Goal: Information Seeking & Learning: Find specific fact

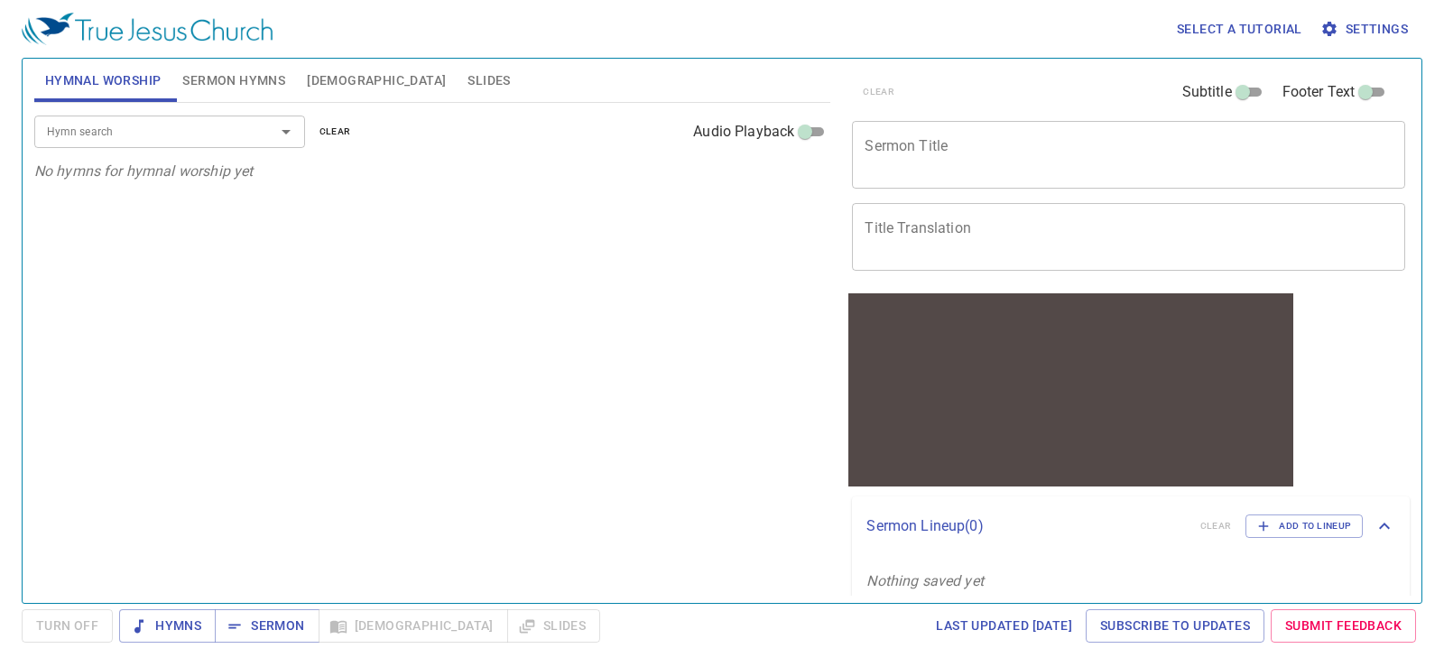
click at [213, 121] on input "Hymn search" at bounding box center [143, 131] width 207 height 21
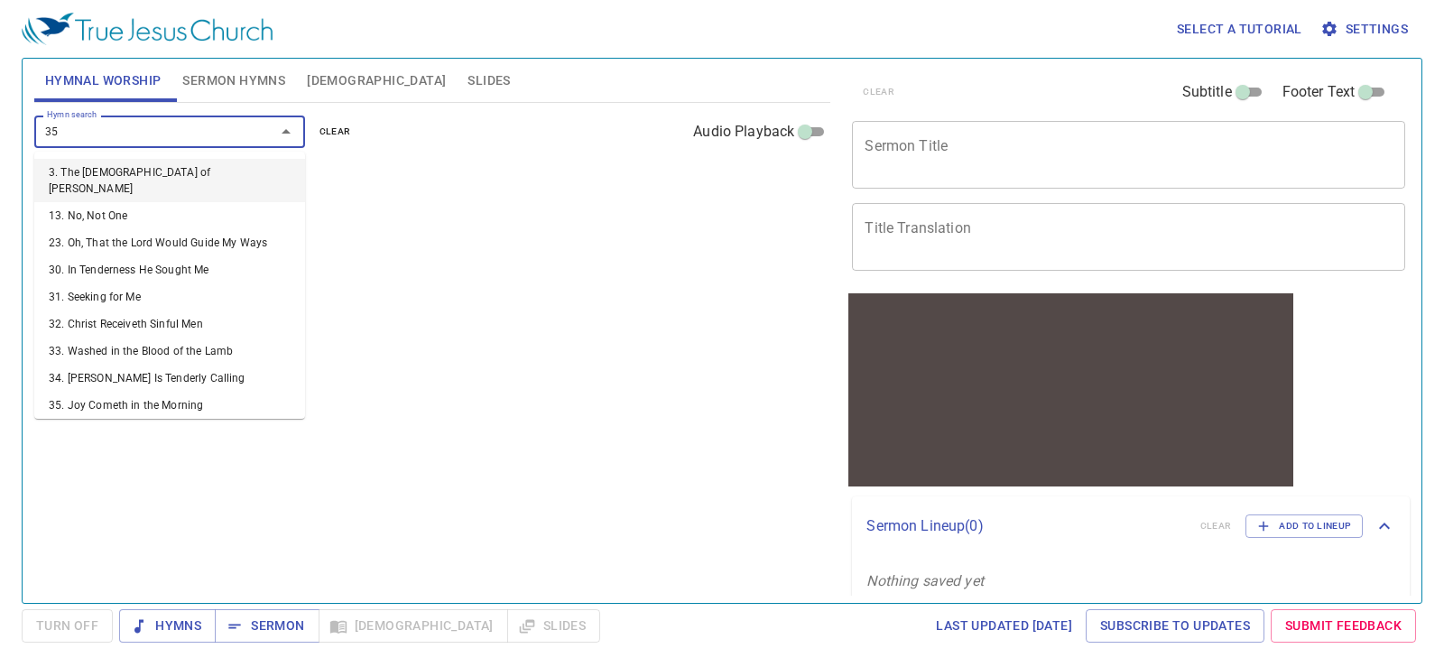
type input "352"
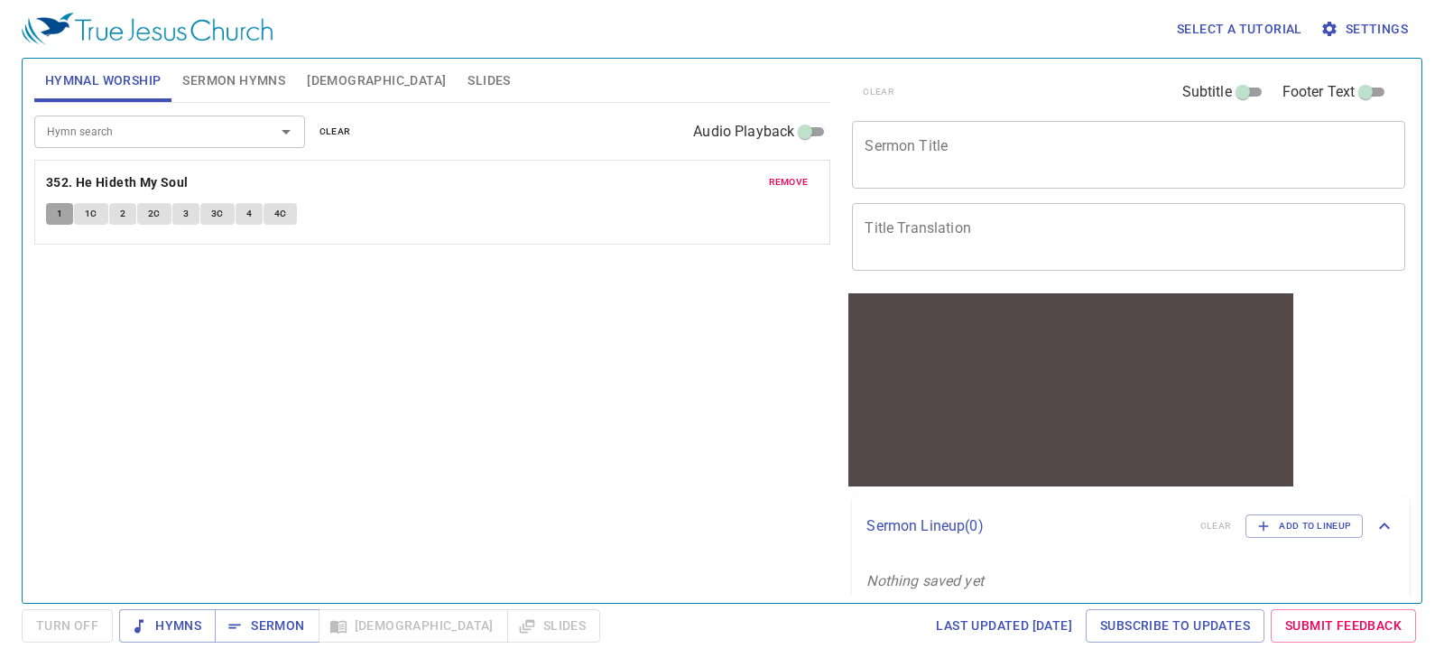
click at [51, 218] on button "1" at bounding box center [59, 214] width 27 height 22
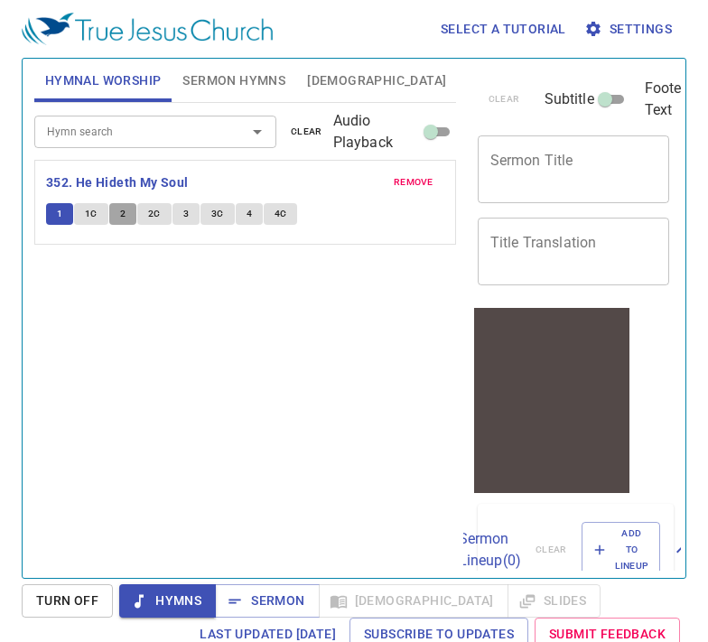
click at [132, 223] on button "2" at bounding box center [122, 214] width 27 height 22
click at [172, 214] on button "3" at bounding box center [185, 214] width 27 height 22
click at [250, 216] on span "4" at bounding box center [248, 214] width 5 height 16
click at [274, 221] on span "4C" at bounding box center [280, 214] width 13 height 16
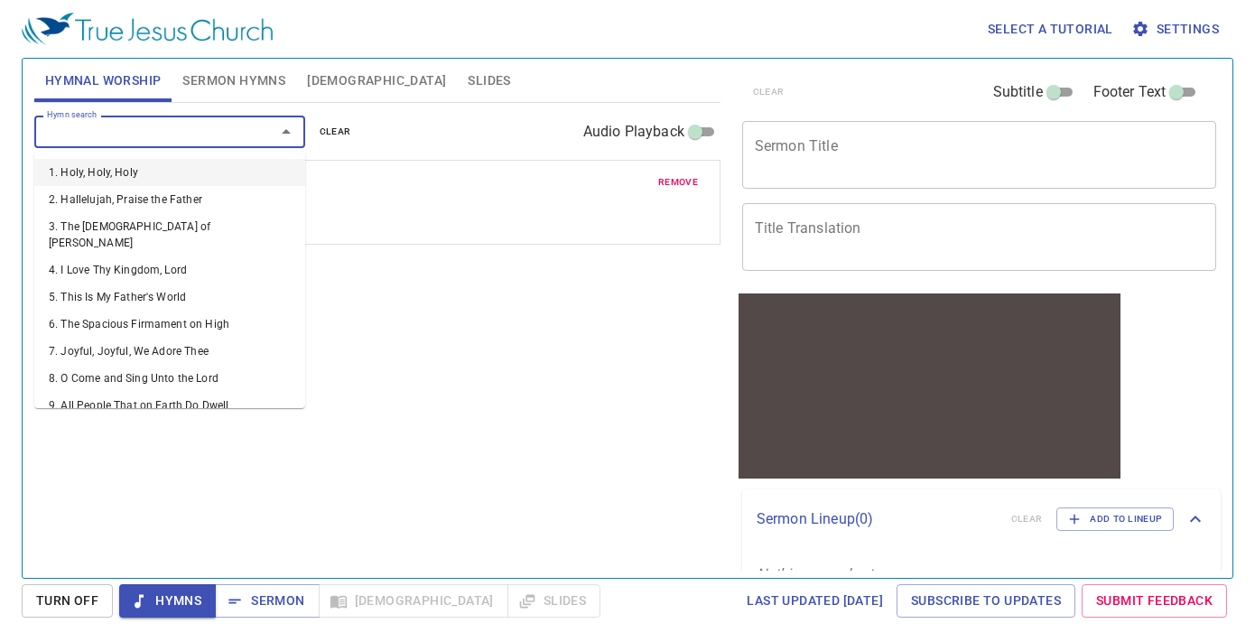
click at [192, 125] on input "Hymn search" at bounding box center [143, 131] width 207 height 21
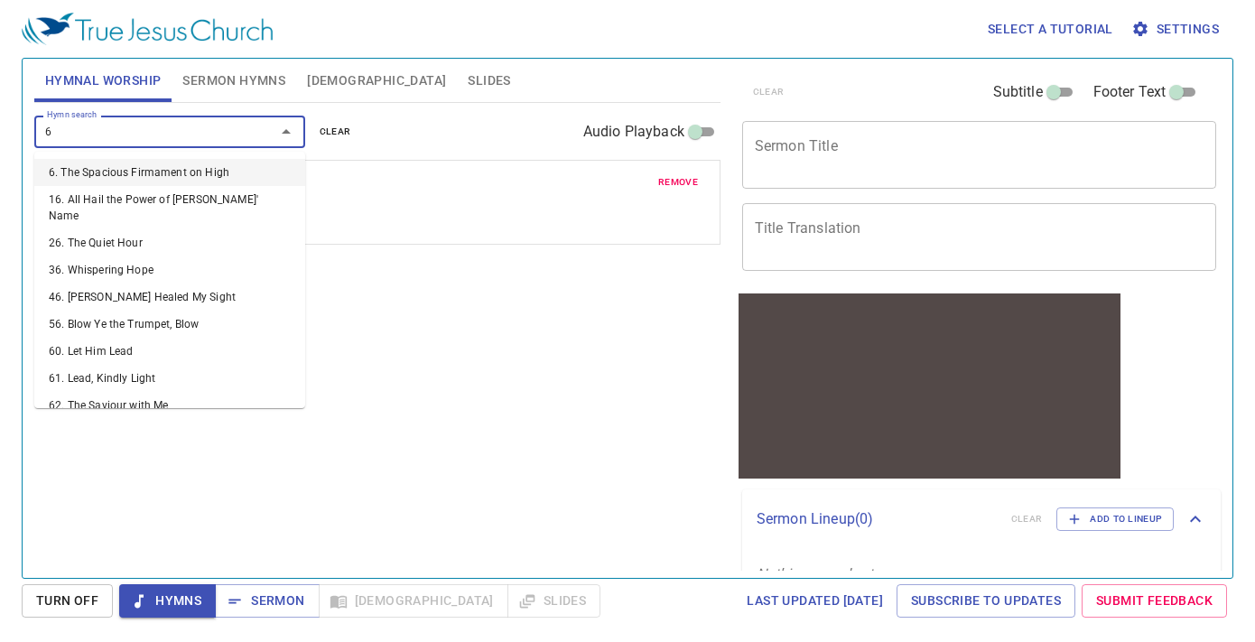
type input "68"
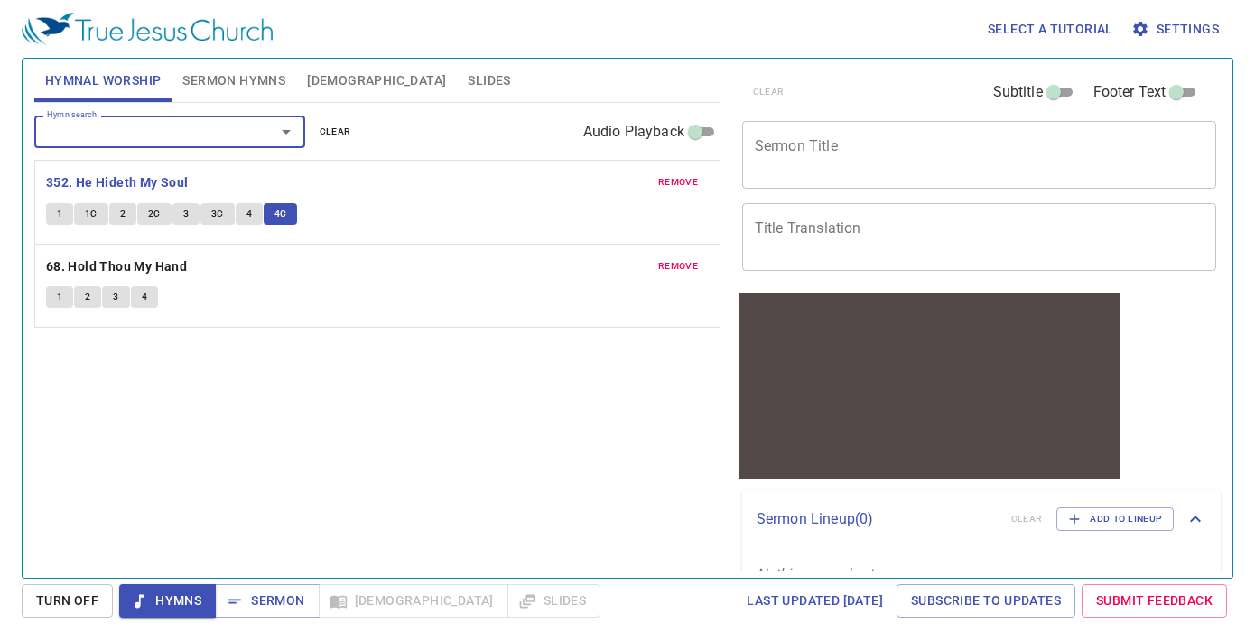
click at [64, 300] on button "1" at bounding box center [59, 297] width 27 height 22
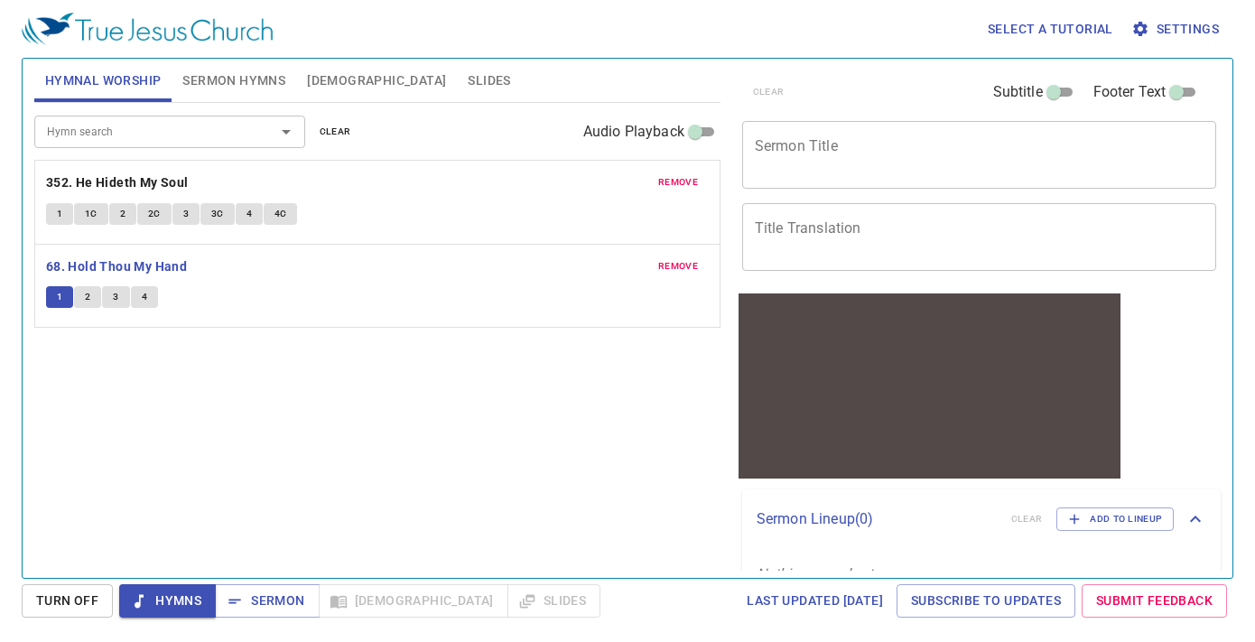
click at [80, 300] on button "2" at bounding box center [87, 297] width 27 height 22
click at [115, 292] on span "3" at bounding box center [115, 297] width 5 height 16
click at [146, 292] on span "4" at bounding box center [144, 297] width 5 height 16
click at [69, 211] on button "1" at bounding box center [59, 214] width 27 height 22
click at [125, 204] on button "2" at bounding box center [122, 214] width 27 height 22
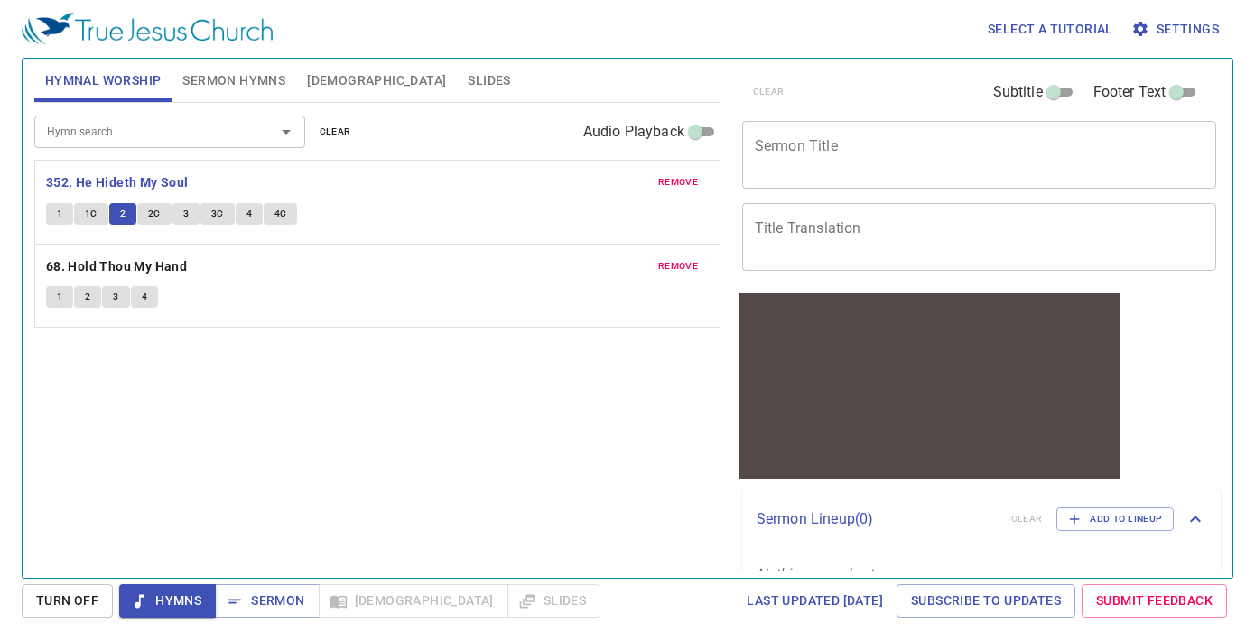
click at [190, 209] on button "3" at bounding box center [185, 214] width 27 height 22
click at [236, 214] on button "4" at bounding box center [249, 214] width 27 height 22
click at [288, 216] on button "4C" at bounding box center [281, 214] width 34 height 22
click at [52, 214] on button "1" at bounding box center [59, 214] width 27 height 22
click at [79, 212] on button "1C" at bounding box center [91, 214] width 34 height 22
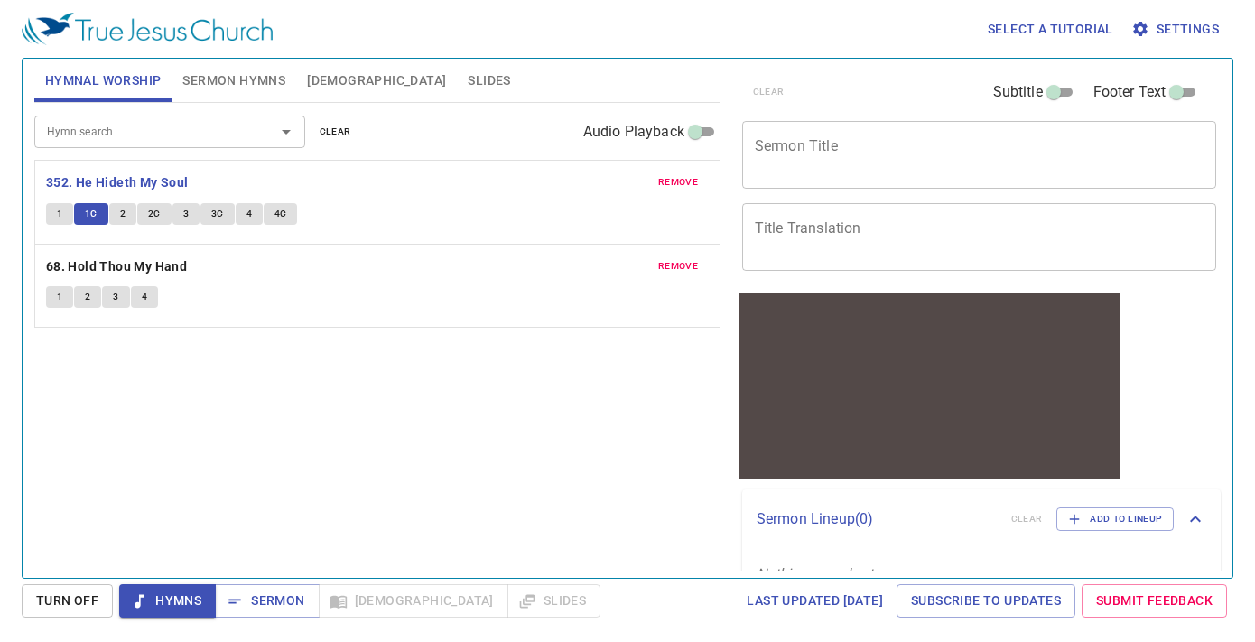
click at [58, 206] on span "1" at bounding box center [59, 214] width 5 height 16
click at [128, 211] on button "2" at bounding box center [122, 214] width 27 height 22
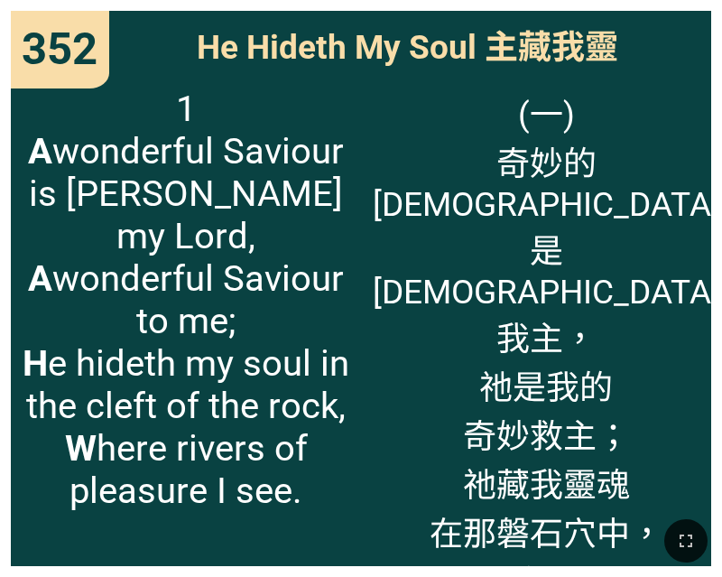
click at [191, 295] on span "1 A wonderful Saviour is [PERSON_NAME] my Lord, A wonderful Saviour to me; H e …" at bounding box center [186, 300] width 327 height 424
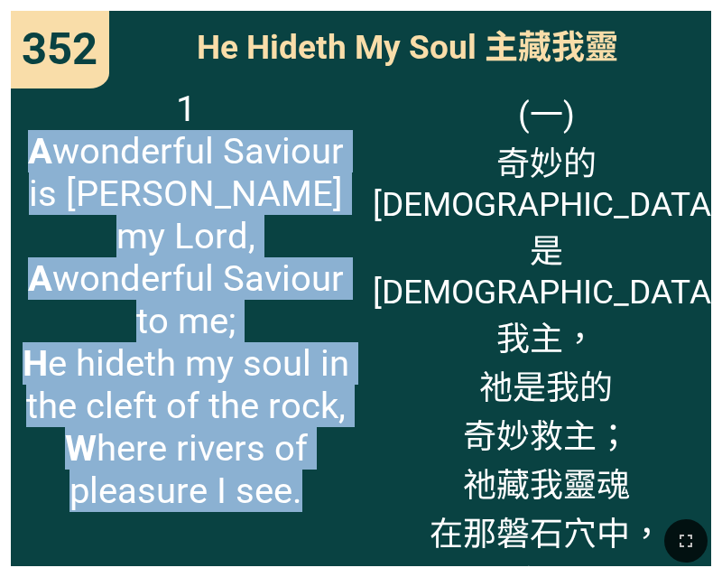
drag, startPoint x: 305, startPoint y: 470, endPoint x: 31, endPoint y: 157, distance: 416.4
click at [31, 157] on span "1 A wonderful Saviour is [PERSON_NAME] my Lord, A wonderful Saviour to me; H e …" at bounding box center [186, 300] width 327 height 424
copy span "A wonderful Saviour is [PERSON_NAME] my Lord, A wonderful Saviour to me; H e hi…"
click at [134, 438] on span "1 A wonderful Saviour is [PERSON_NAME] my Lord, A wonderful Saviour to me; H e …" at bounding box center [186, 300] width 327 height 424
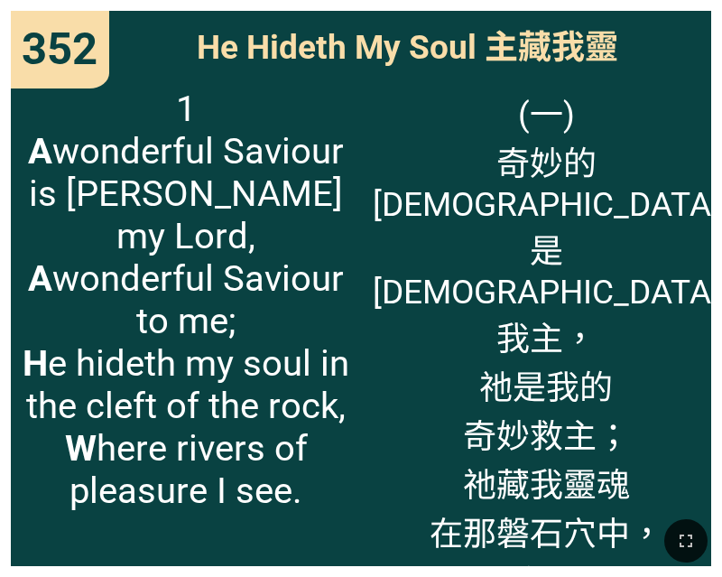
click at [308, 316] on span "1 A wonderful Saviour is [PERSON_NAME] my Lord, A wonderful Saviour to me; H e …" at bounding box center [186, 300] width 327 height 424
click at [329, 404] on span "1 A wonderful Saviour is [PERSON_NAME] my Lord, A wonderful Saviour to me; H e …" at bounding box center [186, 300] width 327 height 424
click at [326, 412] on span "1 A wonderful Saviour is [PERSON_NAME] my Lord, A wonderful Saviour to me; H e …" at bounding box center [186, 300] width 327 height 424
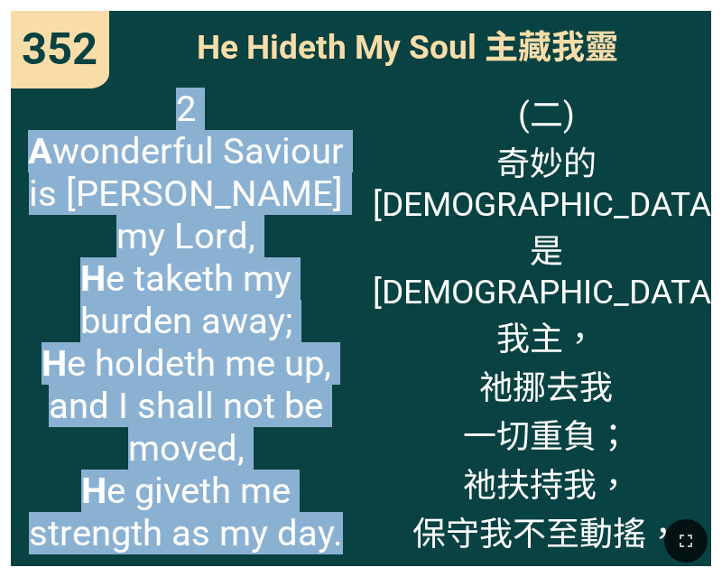
drag, startPoint x: 349, startPoint y: 501, endPoint x: 9, endPoint y: 138, distance: 497.5
click at [9, 138] on div "352 352 He Hideth My Soul 主藏我靈 He Hideth My Soul 主藏我靈 2 A wonderful Saviour is …" at bounding box center [361, 288] width 722 height 577
copy span "2 A wonderful Saviour is [PERSON_NAME] my Lord, H e taketh my burden away; H e …"
click at [132, 393] on span "2 A wonderful Saviour is [PERSON_NAME] my Lord, H e taketh my burden away; H e …" at bounding box center [186, 321] width 327 height 467
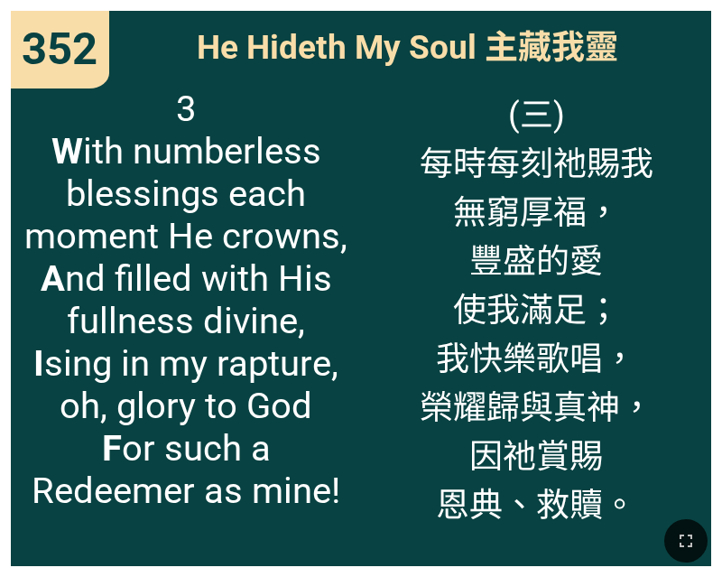
click at [347, 504] on span "3 W ith numberless blessings each moment He crowns, A nd filled with His fullne…" at bounding box center [186, 300] width 327 height 424
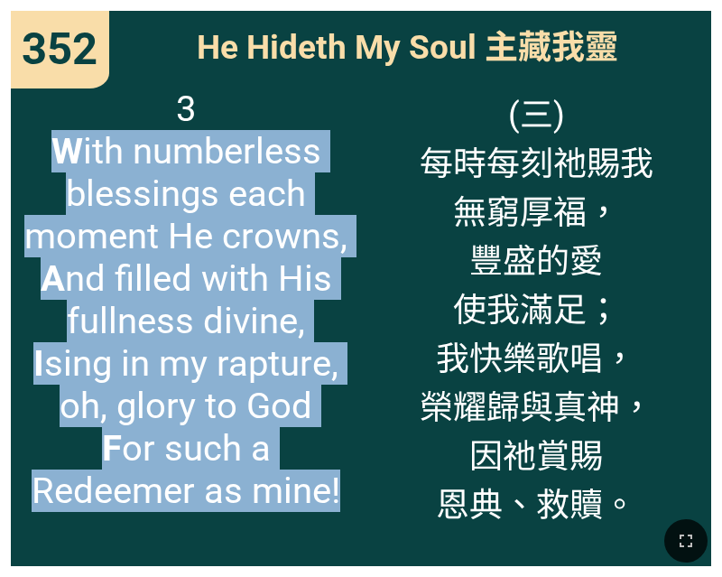
drag, startPoint x: 339, startPoint y: 495, endPoint x: 56, endPoint y: 144, distance: 451.2
click at [56, 144] on span "3 W ith numberless blessings each moment He crowns, A nd filled with His fullne…" at bounding box center [186, 300] width 327 height 424
copy span "W ith numberless blessings each moment He crowns, A nd filled with His fullness…"
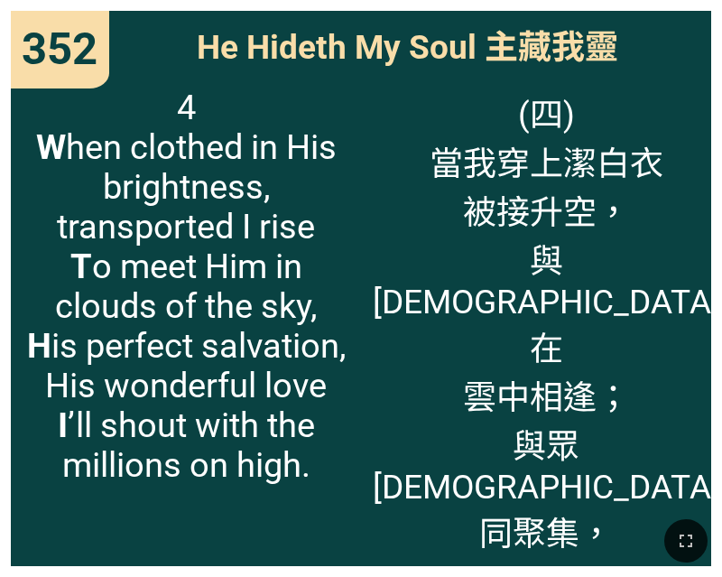
click at [321, 485] on span "4 W hen clothed in His brightness, transported I rise T o meet Him in clouds of…" at bounding box center [186, 286] width 327 height 397
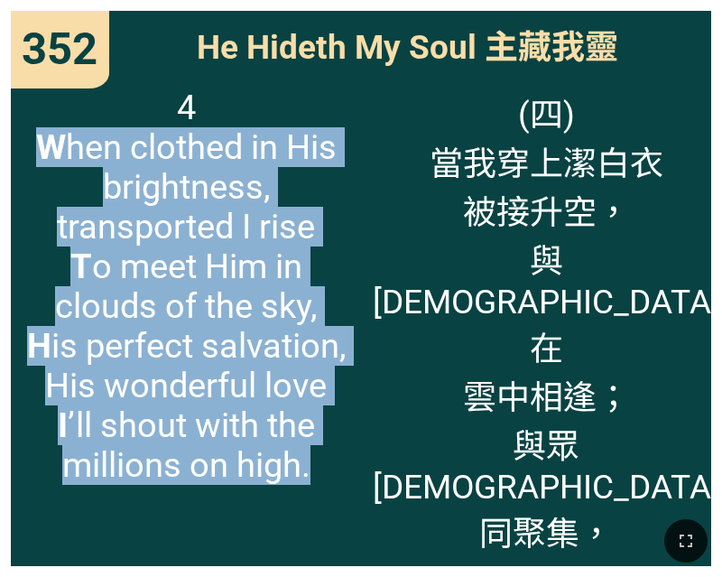
drag, startPoint x: 314, startPoint y: 482, endPoint x: 38, endPoint y: 142, distance: 438.3
click at [38, 142] on span "4 W hen clothed in His brightness, transported I rise T o meet Him in clouds of…" at bounding box center [186, 286] width 327 height 397
copy span "W hen clothed in His brightness, transported I rise T o meet Him in clouds of t…"
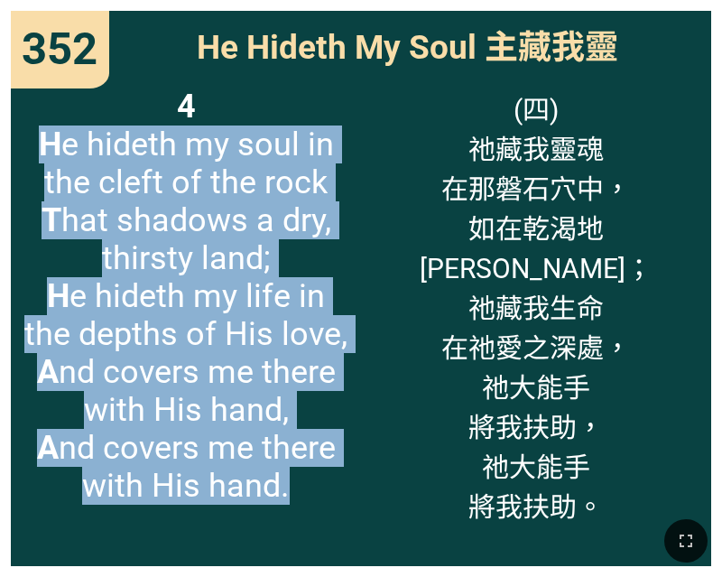
drag, startPoint x: 301, startPoint y: 497, endPoint x: 35, endPoint y: 145, distance: 440.8
click at [35, 145] on span "4 H e hideth my soul in the cleft of the rock T hat shadows a dry, thirsty land…" at bounding box center [186, 296] width 327 height 417
copy span "H e hideth my soul in the cleft of the rock T hat shadows a dry, thirsty land; …"
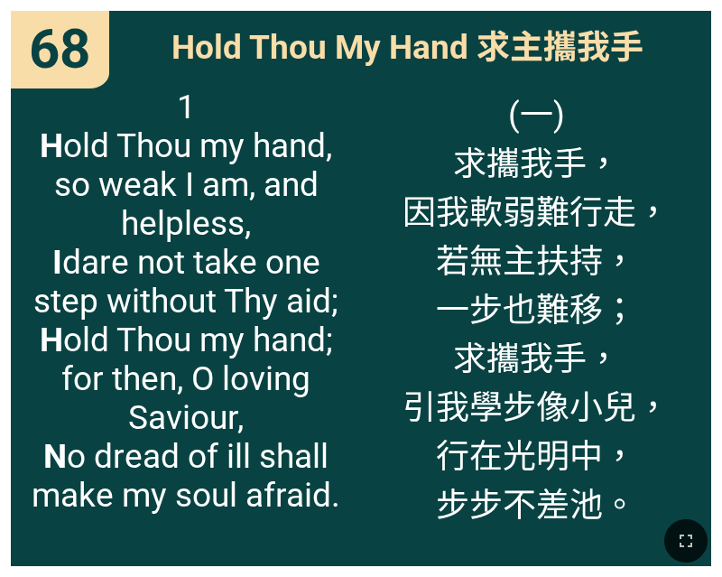
click at [579, 214] on span "(一) 求攜我手， 因我軟弱難行走， 若無主扶持， 一步也難移； 求攜我手， 引我學步像小兒， 行在光明中， 步步不差池。" at bounding box center [536, 307] width 267 height 439
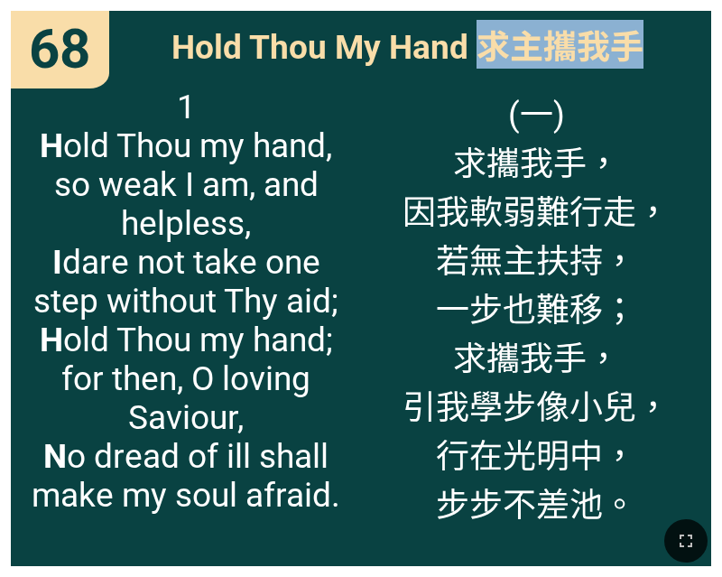
drag, startPoint x: 477, startPoint y: 35, endPoint x: 657, endPoint y: 55, distance: 180.7
click at [657, 55] on div "Hold Thou My Hand 求主攜我手" at bounding box center [361, 43] width 700 height 65
copy span "求主攜我手"
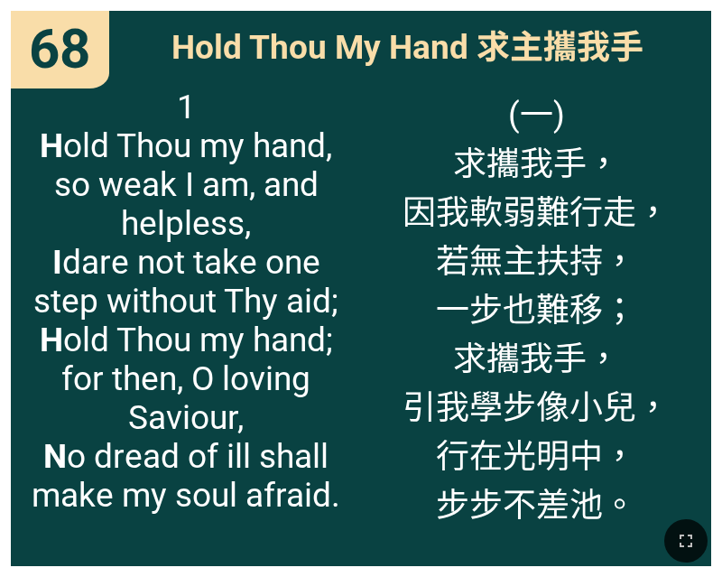
click at [568, 309] on span "(一) 求攜我手， 因我軟弱難行走， 若無主扶持， 一步也難移； 求攜我手， 引我學步像小兒， 行在光明中， 步步不差池。" at bounding box center [536, 307] width 267 height 439
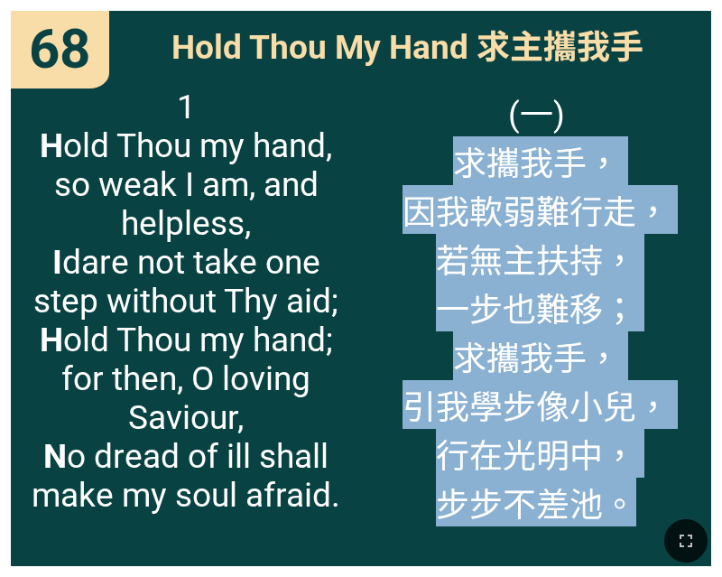
drag, startPoint x: 635, startPoint y: 501, endPoint x: 441, endPoint y: 161, distance: 391.3
click at [441, 161] on span "(一) 求攜我手， 因我軟弱難行走， 若無主扶持， 一步也難移； 求攜我手， 引我學步像小兒， 行在光明中， 步步不差池。" at bounding box center [536, 307] width 267 height 439
copy span "求攜我手， 因我軟弱難行走， 若無主扶持， 一步也難移； 求攜我手， 引我學步像小兒， 行在光明中， 步步不差池。"
click at [527, 273] on span "(一) 求攜我手， 因我軟弱難行走， 若無主扶持， 一步也難移； 求攜我手， 引我學步像小兒， 行在光明中， 步步不差池。" at bounding box center [536, 307] width 267 height 439
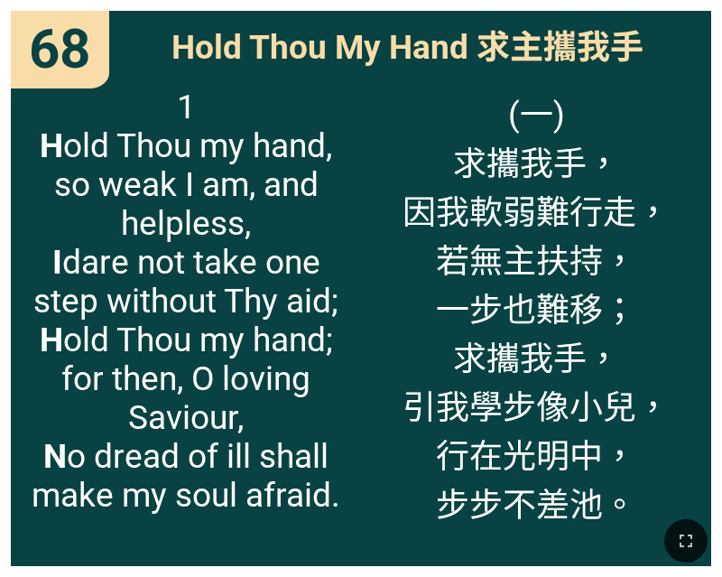
click at [541, 283] on span "(一) 求攜我手， 因我軟弱難行走， 若無主扶持， 一步也難移； 求攜我手， 引我學步像小兒， 行在光明中， 步步不差池。" at bounding box center [536, 307] width 267 height 439
click at [544, 272] on span "(一) 求攜我手， 因我軟弱難行走， 若無主扶持， 一步也難移； 求攜我手， 引我學步像小兒， 行在光明中， 步步不差池。" at bounding box center [536, 307] width 267 height 439
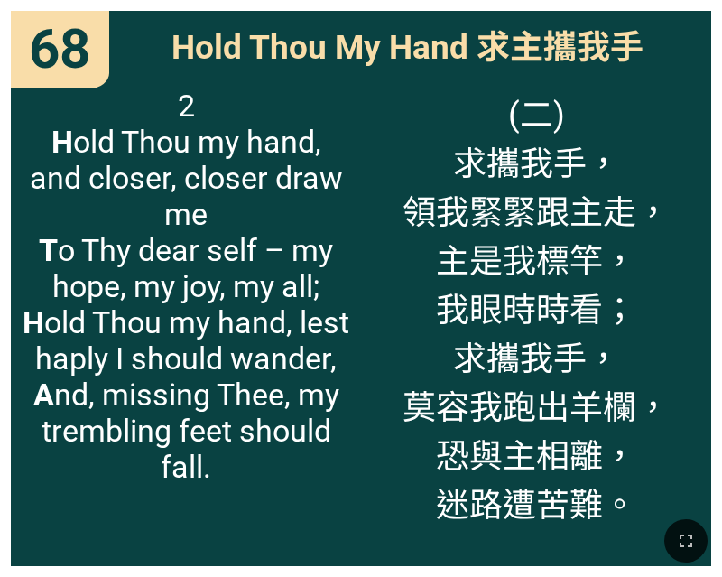
click at [606, 286] on span "(二) 求攜我手， 領我緊緊跟主走， 主是我標竿， 我眼時時看； 求攜我手， 莫容我跑出羊欄， 恐與主相離， 迷路遭苦難。" at bounding box center [536, 307] width 267 height 439
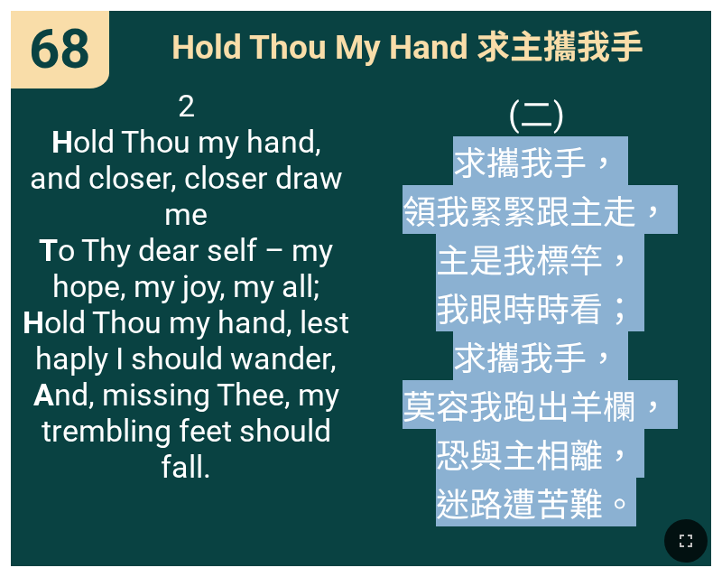
drag, startPoint x: 624, startPoint y: 505, endPoint x: 459, endPoint y: 171, distance: 372.6
click at [459, 7] on div "Hymnal Worship Hymnal Worship 詩頌崇拜 詩頌崇拜 352 68 68 68 Hold Thou My Hand 求主攜我手 Ho…" at bounding box center [361, 7] width 708 height 0
copy span "求攜我手， 領我緊緊跟主走， 主是我標竿， 我眼時時看； 求攜我手， 莫容我跑出羊欄， 恐與主相離， 迷路遭苦難。"
click at [581, 252] on span "(二) 求攜我手， 領我緊緊跟主走， 主是我標竿， 我眼時時看； 求攜我手， 莫容我跑出羊欄， 恐與主相離， 迷路遭苦難。" at bounding box center [536, 307] width 267 height 439
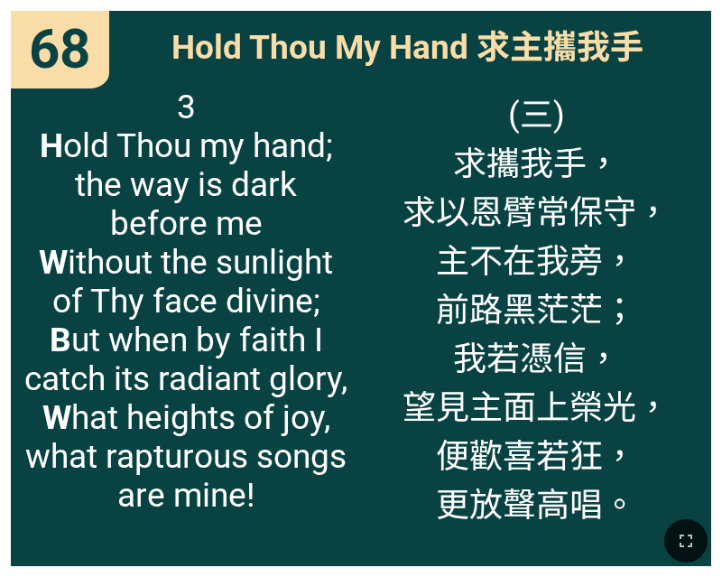
click at [585, 222] on span "(三) 求攜我手， 求以恩臂常保守， 主不在我旁， 前路黑茫茫； 我若憑信， 望見主面上榮光， 便歡喜若狂， 更放聲高唱。" at bounding box center [536, 307] width 267 height 439
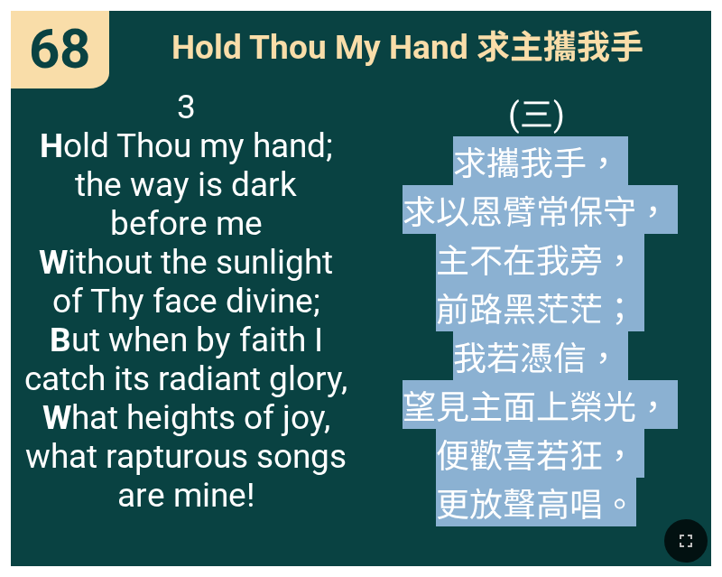
drag, startPoint x: 631, startPoint y: 505, endPoint x: 458, endPoint y: 169, distance: 377.9
click at [458, 7] on div "Hymnal Worship Hymnal Worship 詩頌崇拜 詩頌崇拜 352 68 68 68 Hold Thou My Hand 求主攜我手 Ho…" at bounding box center [361, 7] width 708 height 0
copy span "求攜我手， 求以恩臂常保守， 主不在我旁， 前路黑茫茫； 我若憑信， 望見主面上榮光， 便歡喜若狂， 更放聲高唱。"
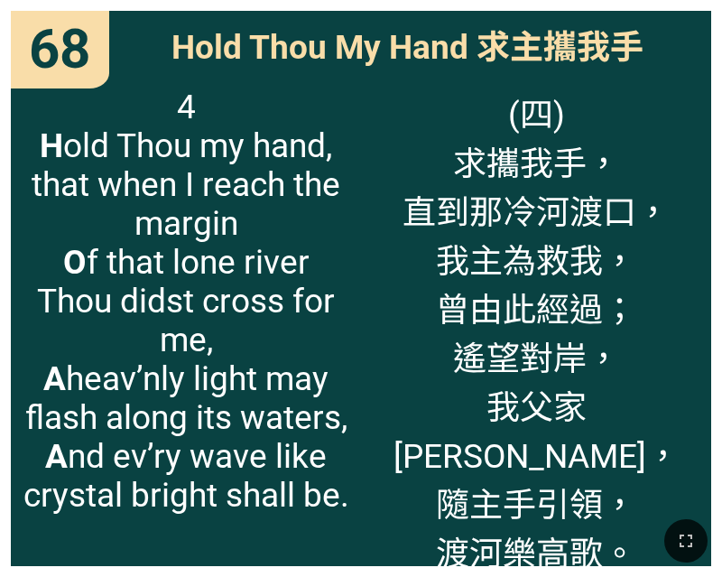
click at [602, 367] on span "(四) 求攜我手， 直到那冷河渡口， 我主為救我， 曾由此經過； 遙望對岸， 我父家輝煌光波， 隨主手引領， 渡河樂高歌。" at bounding box center [536, 331] width 327 height 487
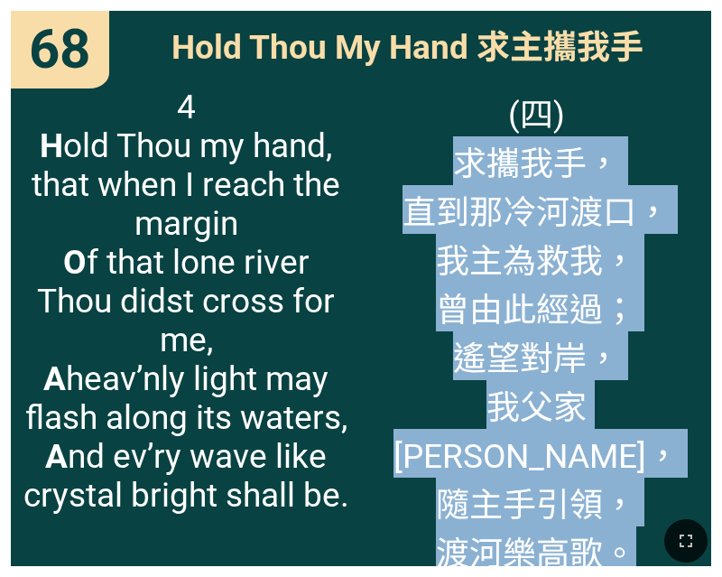
drag, startPoint x: 624, startPoint y: 506, endPoint x: 450, endPoint y: 177, distance: 372.3
click at [450, 7] on div "Hymnal Worship Hymnal Worship 詩頌崇拜 詩頌崇拜 352 68 68 68 Hold Thou My Hand 求主攜我手 Ho…" at bounding box center [361, 7] width 708 height 0
copy span "求攜我手， 直到那冷河渡口， 我主為救我， 曾由此經過； 遙望對岸， 我父家輝煌光波， 隨主手引領， 渡河樂高歌。"
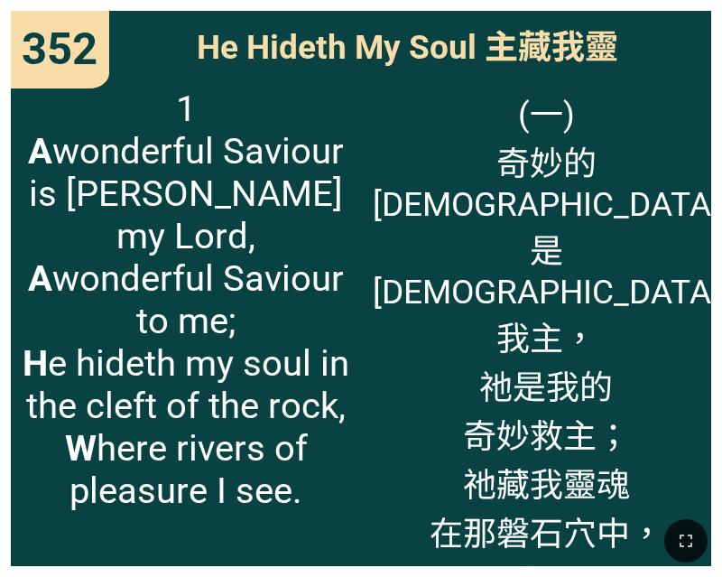
click at [533, 147] on span "(一) 奇妙的救贖主 是耶穌我主， 祂是我的 奇妙救主； 祂藏我靈魂 在那磐石穴中， 喜樂江河 湧流無窮。" at bounding box center [547, 370] width 348 height 565
click at [626, 274] on span "(一) 奇妙的救贖主 是耶穌我主， 祂是我的 奇妙救主； 祂藏我靈魂 在那磐石穴中， 喜樂江河 湧流無窮。" at bounding box center [547, 370] width 348 height 565
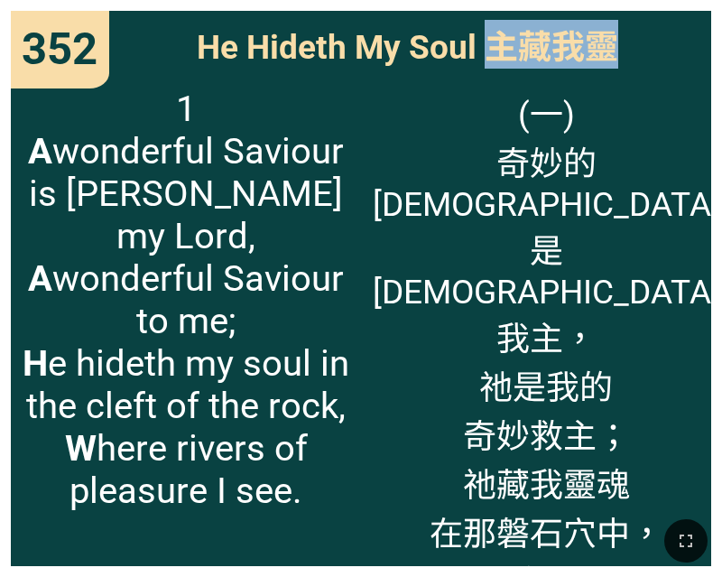
drag, startPoint x: 487, startPoint y: 44, endPoint x: 613, endPoint y: 52, distance: 125.7
click at [613, 52] on span "He Hideth My Soul 主藏我靈" at bounding box center [408, 44] width 422 height 49
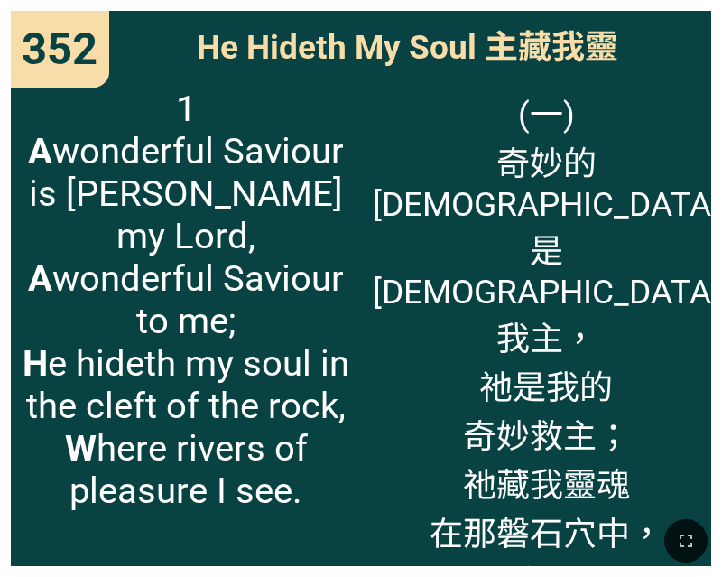
click at [557, 280] on span "(一) 奇妙的救贖主 是耶穌我主， 祂是我的 奇妙救主； 祂藏我靈魂 在那磐石穴中， 喜樂江河 湧流無窮。" at bounding box center [547, 370] width 348 height 565
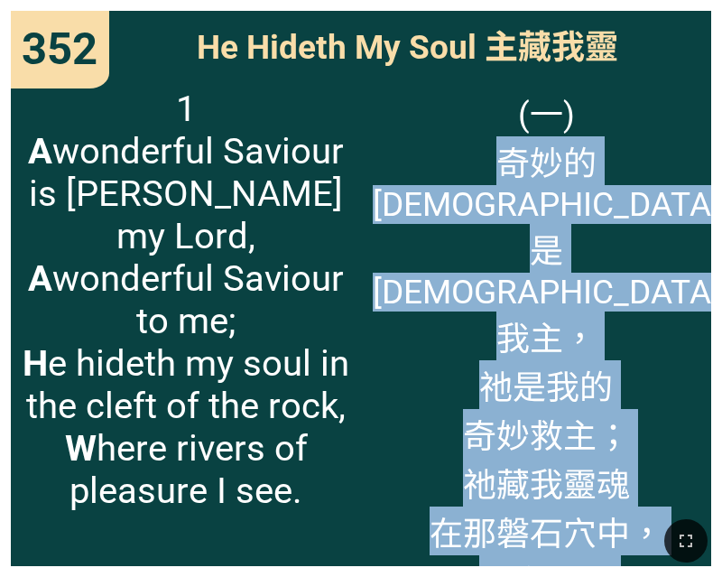
drag, startPoint x: 607, startPoint y: 503, endPoint x: 438, endPoint y: 162, distance: 381.1
click at [438, 162] on span "(一) 奇妙的救贖主 是耶穌我主， 祂是我的 奇妙救主； 祂藏我靈魂 在那磐石穴中， 喜樂江河 湧流無窮。" at bounding box center [547, 370] width 348 height 565
click at [526, 264] on span "(一) 奇妙的救贖主 是耶穌我主， 祂是我的 奇妙救主； 祂藏我靈魂 在那磐石穴中， 喜樂江河 湧流無窮。" at bounding box center [547, 370] width 348 height 565
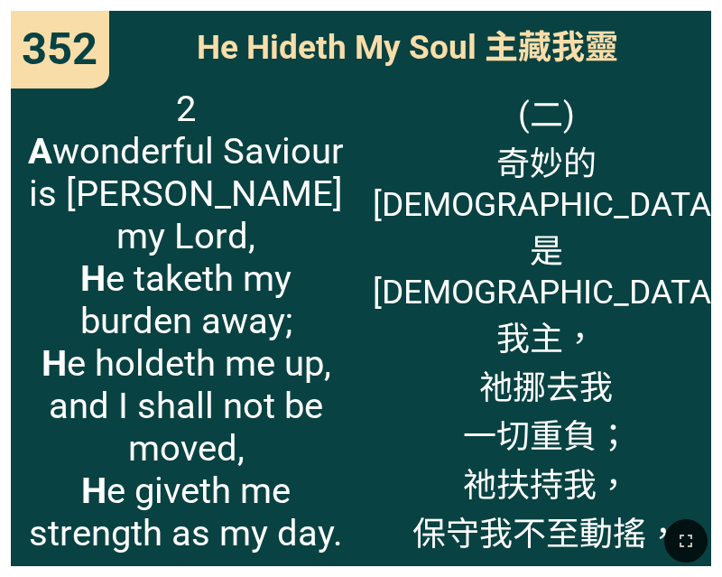
click at [598, 281] on span "(二) 奇妙的救贖主 是耶穌我主， 祂挪去我 一切重負； 祂扶持我， 保守我不至動搖， 賜我力量 奔走天路。" at bounding box center [547, 370] width 348 height 565
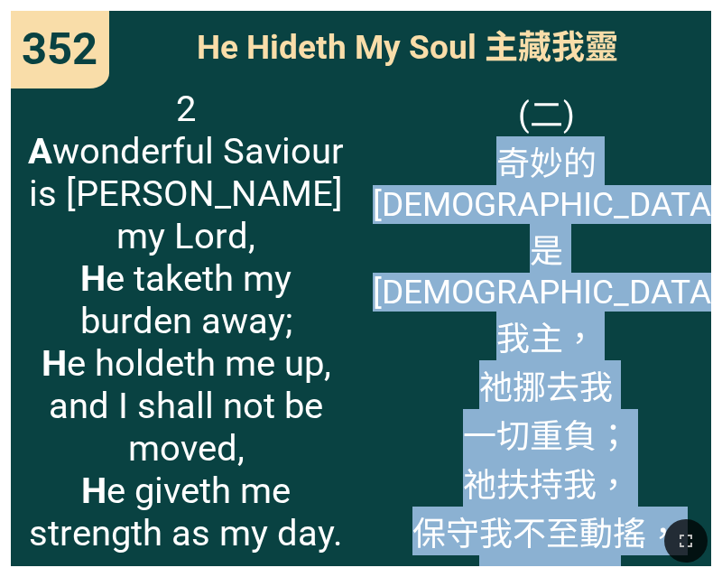
drag, startPoint x: 606, startPoint y: 505, endPoint x: 445, endPoint y: 168, distance: 373.1
click at [445, 7] on div "Hymnal Worship Hymnal Worship 詩頌崇拜 詩頌崇拜 352 68 352 352 He Hideth My Soul 主藏我靈 H…" at bounding box center [361, 7] width 708 height 0
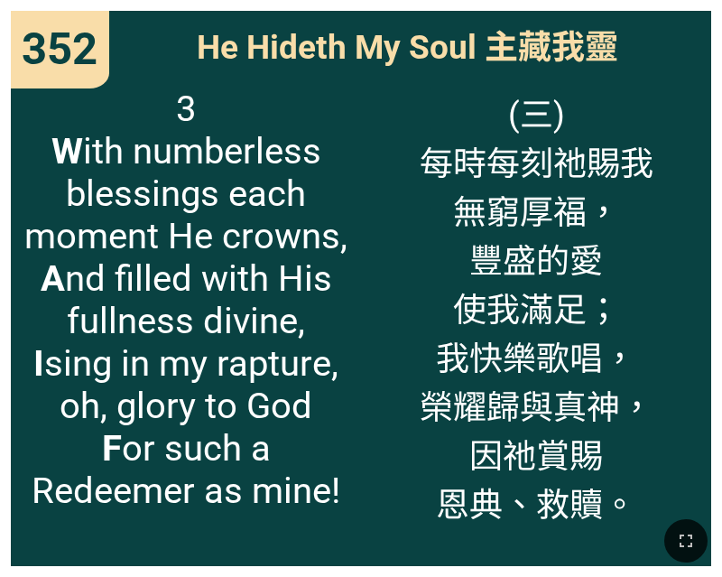
click at [585, 366] on span "(三) 每時每刻祂賜我 無窮厚福， 豐盛的愛 使我滿足； 我快樂歌唱， 榮耀歸與真神， 因祂賞賜 恩典、救贖。" at bounding box center [537, 307] width 234 height 439
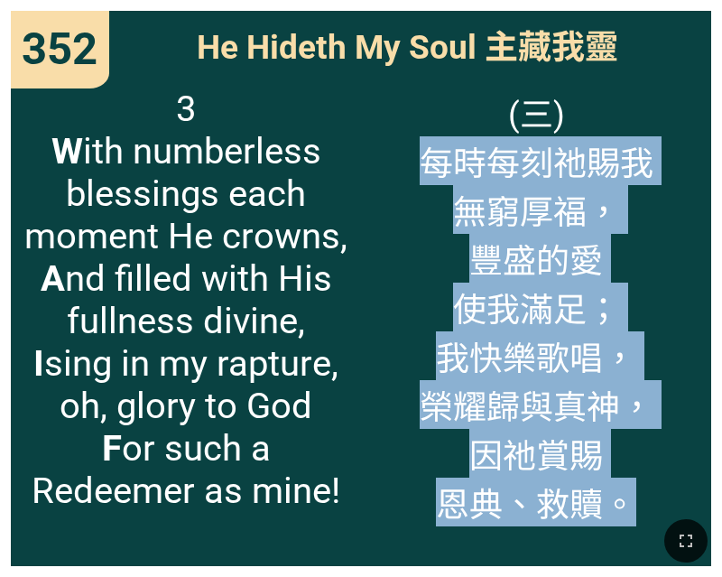
drag, startPoint x: 633, startPoint y: 508, endPoint x: 433, endPoint y: 166, distance: 396.0
click at [433, 7] on div "Hymnal Worship Hymnal Worship 詩頌崇拜 詩頌崇拜 352 68 352 352 He Hideth My Soul 主藏我靈 H…" at bounding box center [361, 7] width 708 height 0
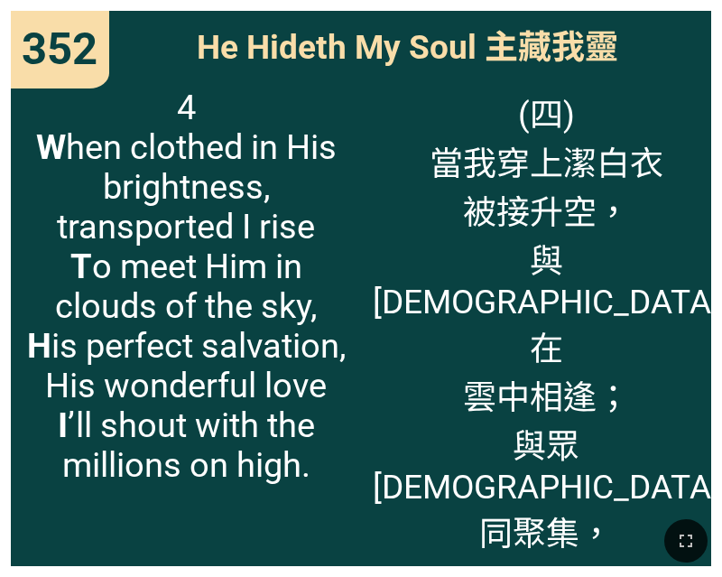
click at [591, 335] on span "(四) 當我穿上潔白衣 被接升空， 與救主在 雲中相逢； 與眾聖徒同聚集， 歡呼歌頌 完美救恩、 奇妙恩寵。" at bounding box center [547, 395] width 348 height 614
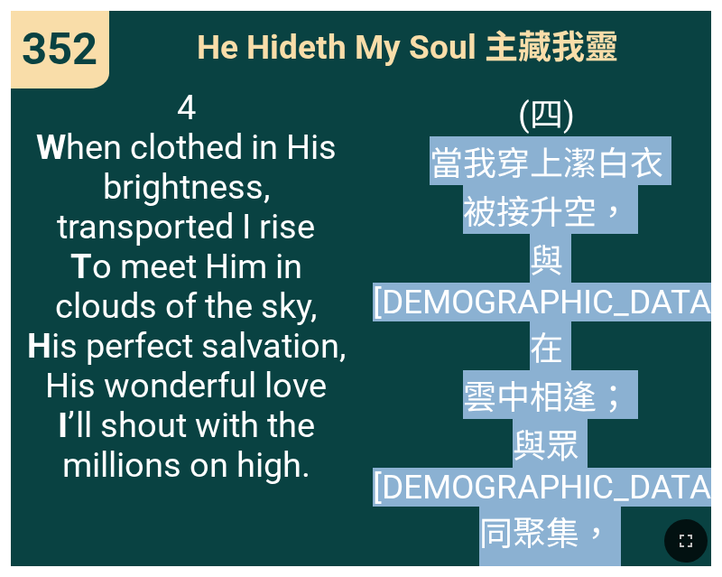
drag, startPoint x: 607, startPoint y: 505, endPoint x: 429, endPoint y: 171, distance: 378.0
click at [429, 7] on div "Hymnal Worship Hymnal Worship 詩頌崇拜 詩頌崇拜 352 68 352 352 He Hideth My Soul 主藏我靈 H…" at bounding box center [361, 7] width 708 height 0
click at [592, 289] on span "(四) 當我穿上潔白衣 被接升空， 與救主在 雲中相逢； 與眾聖徒同聚集， 歡呼歌頌 完美救恩、 奇妙恩寵。" at bounding box center [547, 395] width 348 height 614
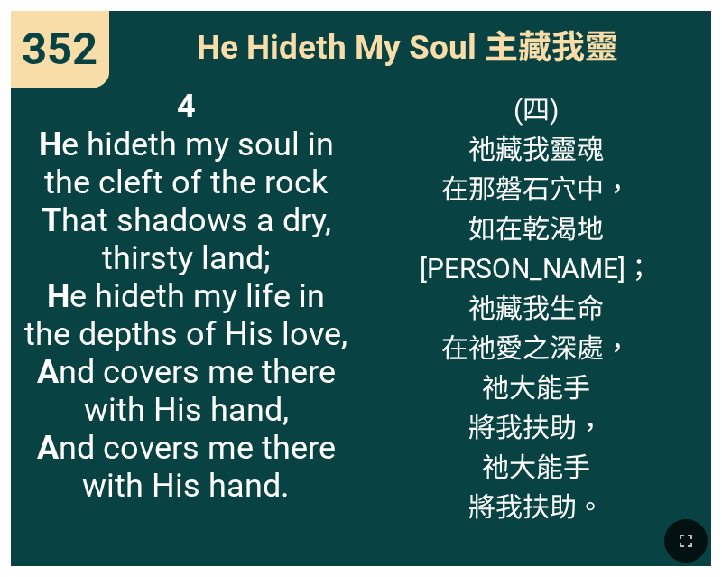
click at [604, 255] on span "(四) 祂藏我靈魂 在那磐石穴中， 如在乾渴地 得蔭庇； 祂藏我生命 在祂愛之深處， 祂大能手 將我扶助， 祂大能手 將我扶助。" at bounding box center [536, 306] width 233 height 437
click at [584, 261] on span "(四) 祂藏我靈魂 在那磐石穴中， 如在乾渴地 得蔭庇； 祂藏我生命 在祂愛之深處， 祂大能手 將我扶助， 祂大能手 將我扶助。" at bounding box center [536, 306] width 233 height 437
drag, startPoint x: 571, startPoint y: 293, endPoint x: 562, endPoint y: 321, distance: 29.4
click at [571, 293] on span "(四) 祂藏我靈魂 在那磐石穴中， 如在乾渴地 得蔭庇； 祂藏我生命 在祂愛之深處， 祂大能手 將我扶助， 祂大能手 將我扶助。" at bounding box center [536, 306] width 233 height 437
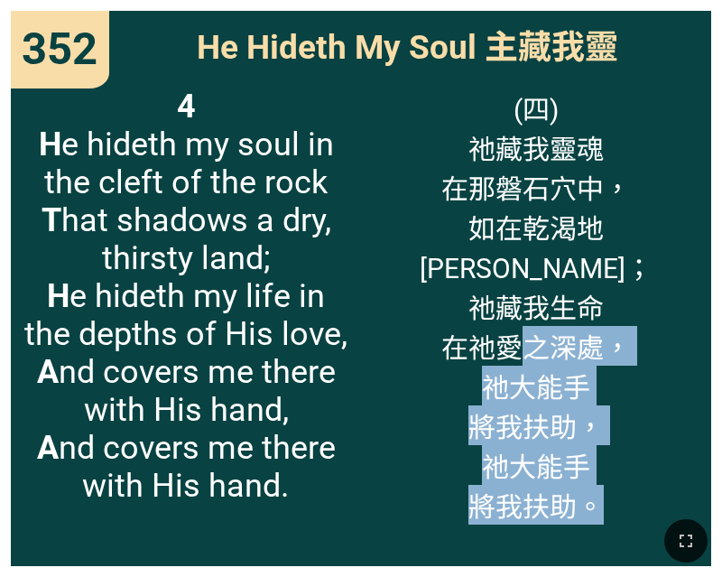
drag, startPoint x: 591, startPoint y: 502, endPoint x: 504, endPoint y: 258, distance: 259.0
click at [517, 290] on span "(四) 祂藏我靈魂 在那磐石穴中， 如在乾渴地 得蔭庇； 祂藏我生命 在祂愛之深處， 祂大能手 將我扶助， 祂大能手 將我扶助。" at bounding box center [536, 306] width 233 height 437
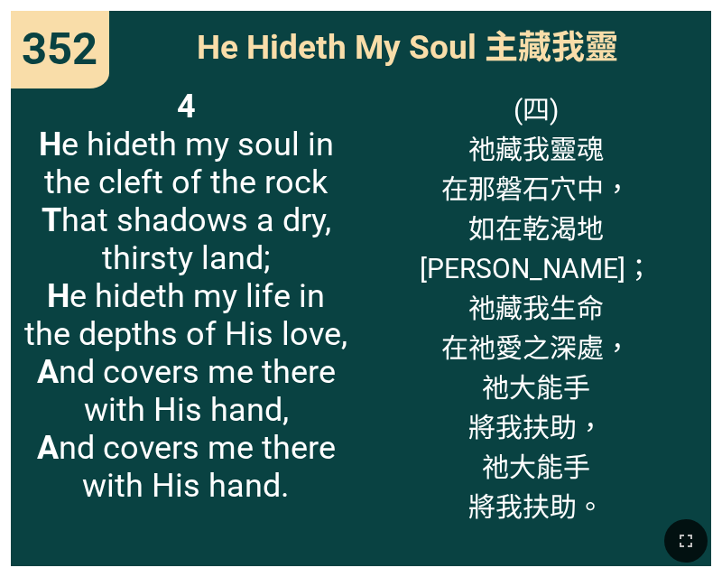
click at [498, 251] on span "(四) 祂藏我靈魂 在那磐石穴中， 如在乾渴地 得蔭庇； 祂藏我生命 在祂愛之深處， 祂大能手 將我扶助， 祂大能手 將我扶助。" at bounding box center [536, 306] width 233 height 437
drag, startPoint x: 550, startPoint y: 375, endPoint x: 587, endPoint y: 444, distance: 78.7
click at [552, 378] on span "(四) 祂藏我靈魂 在那磐石穴中， 如在乾渴地 得蔭庇； 祂藏我生命 在祂愛之深處， 祂大能手 將我扶助， 祂大能手 將我扶助。" at bounding box center [536, 306] width 233 height 437
click at [598, 505] on div at bounding box center [361, 541] width 722 height 72
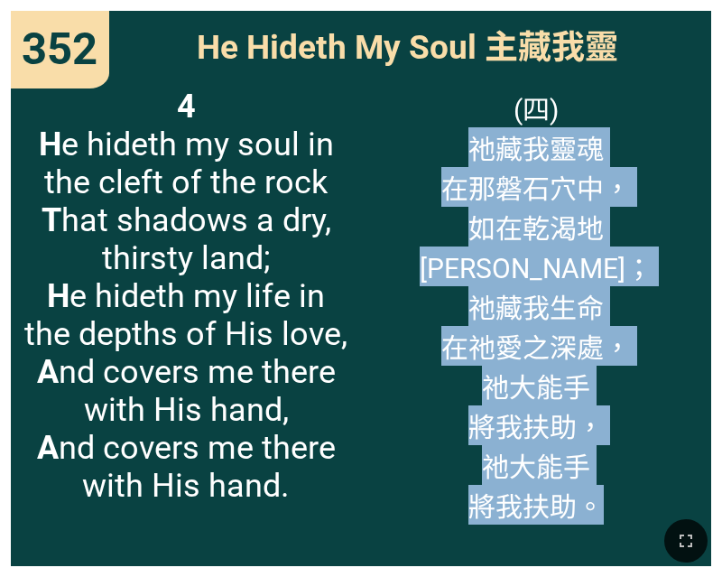
drag, startPoint x: 594, startPoint y: 505, endPoint x: 467, endPoint y: 159, distance: 368.4
click at [467, 7] on div "Hymnal Worship Hymnal Worship 詩頌崇拜 詩頌崇拜 352 68 352 352 He Hideth My Soul 主藏我靈 H…" at bounding box center [361, 7] width 708 height 0
click at [579, 195] on span "(四) 祂藏我靈魂 在那磐石穴中， 如在乾渴地 得蔭庇； 祂藏我生命 在祂愛之深處， 祂大能手 將我扶助， 祂大能手 將我扶助。" at bounding box center [536, 306] width 233 height 437
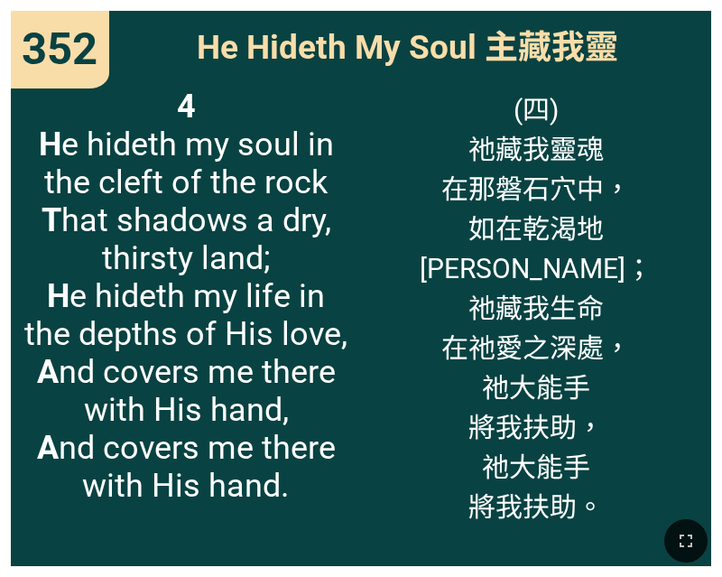
click at [590, 244] on span "(四) 祂藏我靈魂 在那磐石穴中， 如在乾渴地 得蔭庇； 祂藏我生命 在祂愛之深處， 祂大能手 將我扶助， 祂大能手 將我扶助。" at bounding box center [536, 306] width 233 height 437
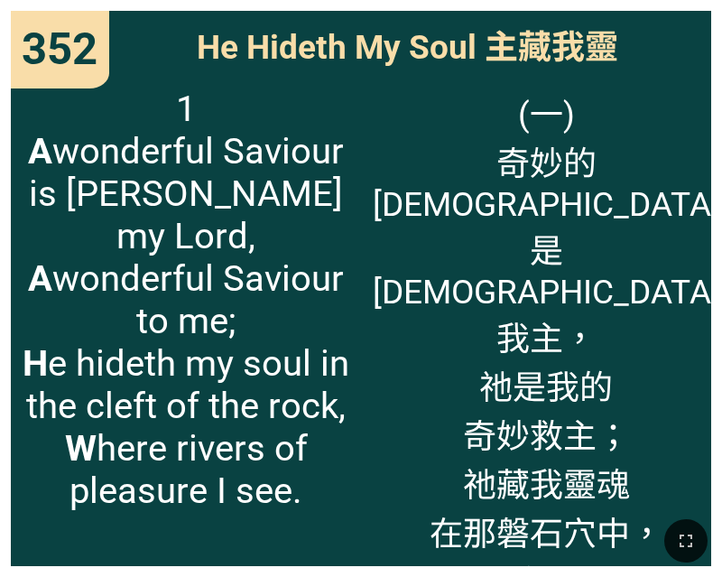
click at [536, 190] on span "(一) 奇妙的救贖主 是耶穌我主， 祂是我的 奇妙救主； 祂藏我靈魂 在那磐石穴中， 喜樂江河 湧流無窮。" at bounding box center [547, 370] width 348 height 565
drag, startPoint x: 548, startPoint y: 105, endPoint x: 519, endPoint y: 105, distance: 28.9
click at [519, 105] on span "(一) 奇妙的救贖主 是耶穌我主， 祂是我的 奇妙救主； 祂藏我靈魂 在那磐石穴中， 喜樂江河 湧流無窮。" at bounding box center [547, 370] width 348 height 565
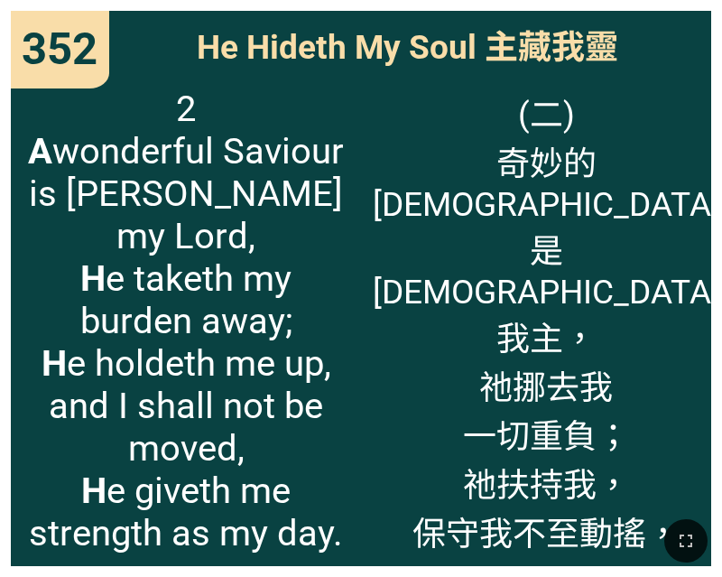
click at [594, 114] on span "(二) 奇妙的救贖主 是耶穌我主， 祂挪去我 一切重負； 祂扶持我， 保守我不至動搖， 賜我力量 奔走天路。" at bounding box center [547, 370] width 348 height 565
drag, startPoint x: 546, startPoint y: 113, endPoint x: 517, endPoint y: 112, distance: 28.9
click at [517, 112] on span "(二) 奇妙的救贖主 是耶穌我主， 祂挪去我 一切重負； 祂扶持我， 保守我不至動搖， 賜我力量 奔走天路。" at bounding box center [547, 370] width 348 height 565
